Goal: Navigation & Orientation: Find specific page/section

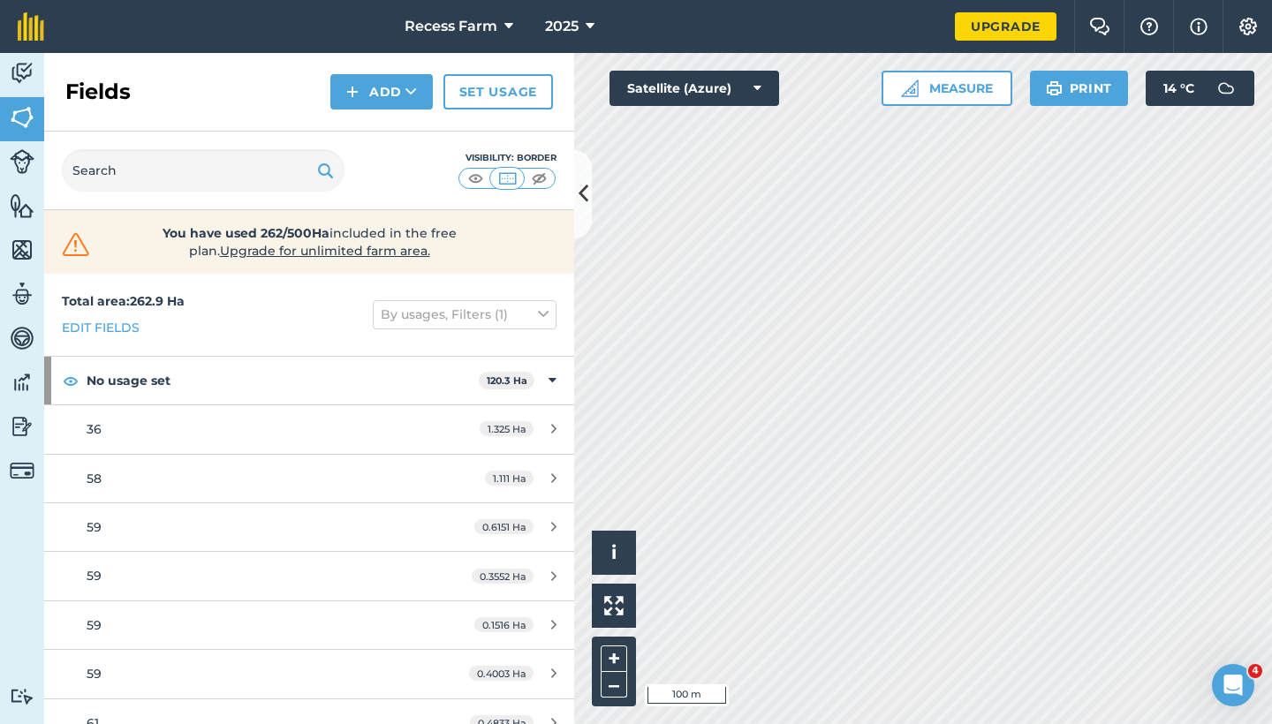
click at [586, 204] on icon at bounding box center [584, 193] width 10 height 31
